Goal: Transaction & Acquisition: Purchase product/service

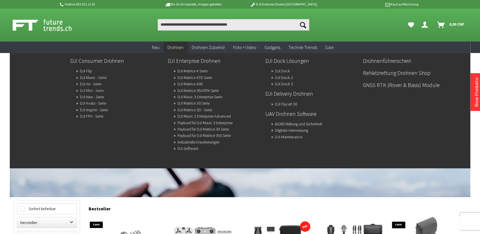
click at [94, 88] on link "DJI Mini - Serie" at bounding box center [92, 90] width 24 height 8
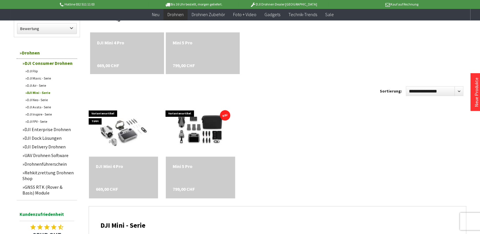
scroll to position [230, 0]
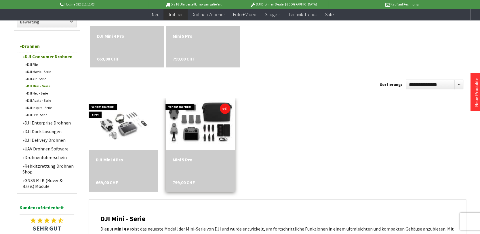
click at [205, 123] on img at bounding box center [200, 124] width 97 height 65
